Goal: Task Accomplishment & Management: Complete application form

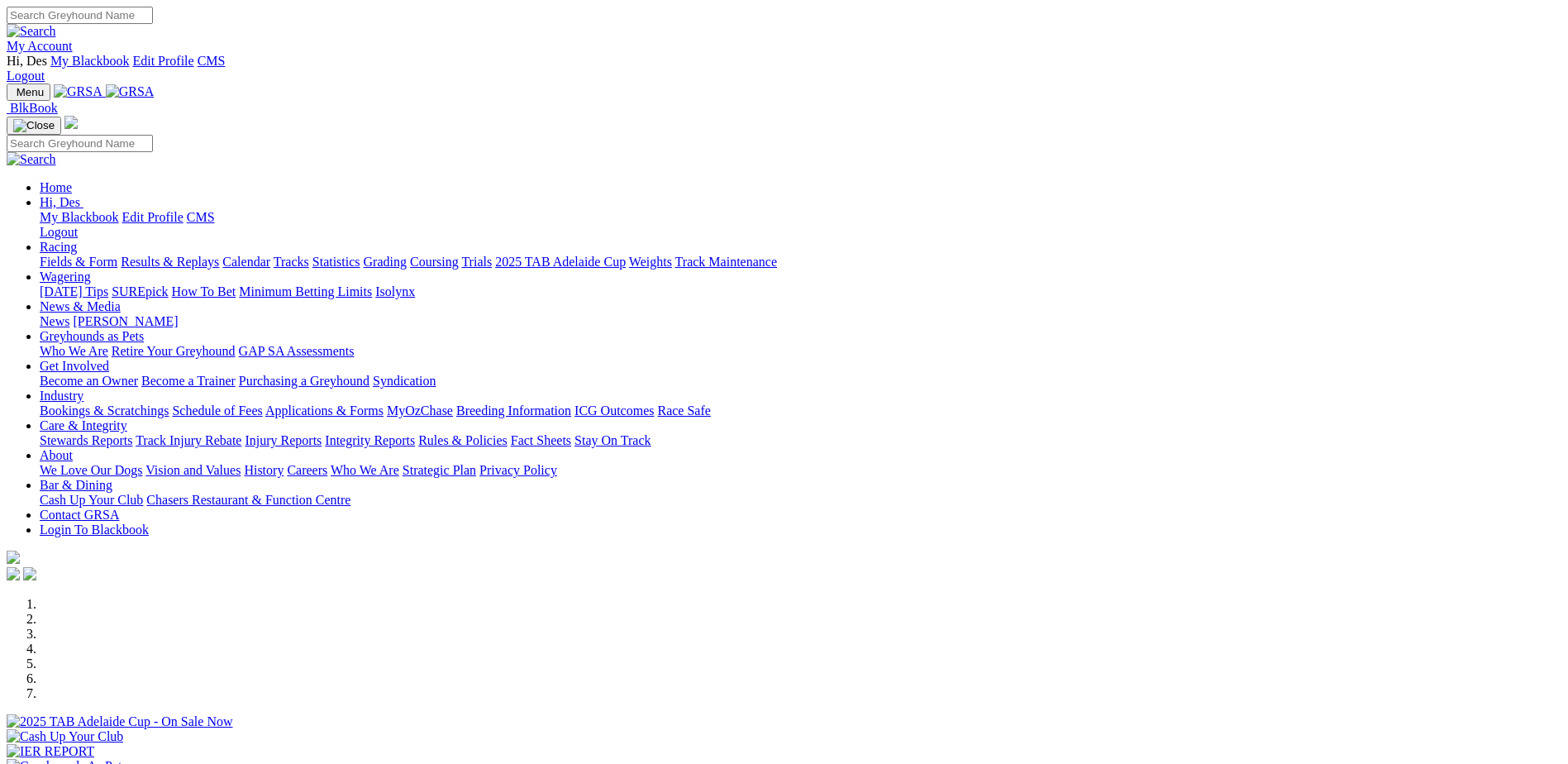
click at [242, 433] on link "Track Injury Rebate" at bounding box center [189, 440] width 106 height 14
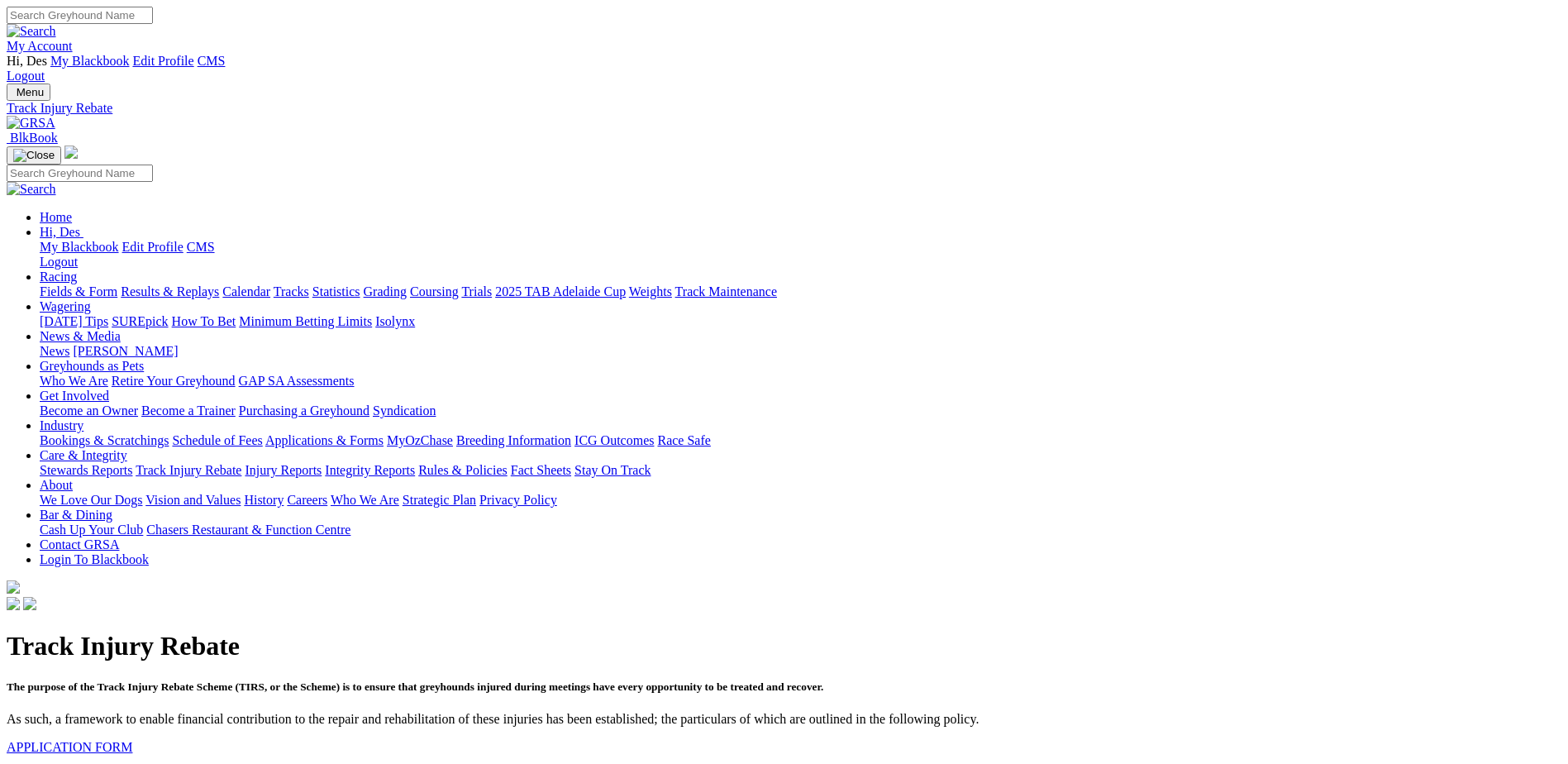
click at [132, 740] on link "APPLICATION FORM" at bounding box center [70, 747] width 126 height 14
